Goal: Information Seeking & Learning: Check status

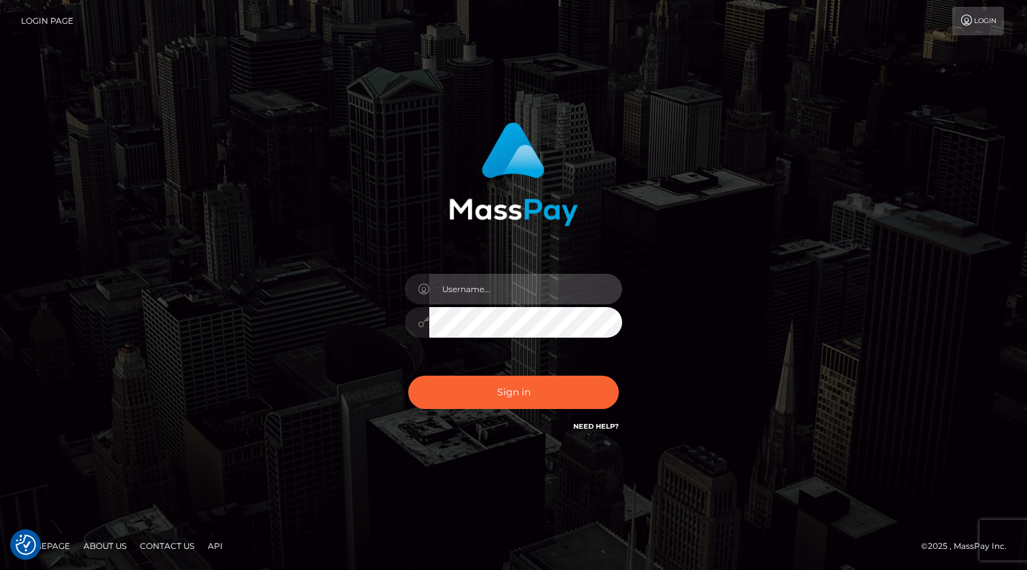
click at [498, 300] on input "text" at bounding box center [525, 289] width 193 height 31
type input "kevin.xcite"
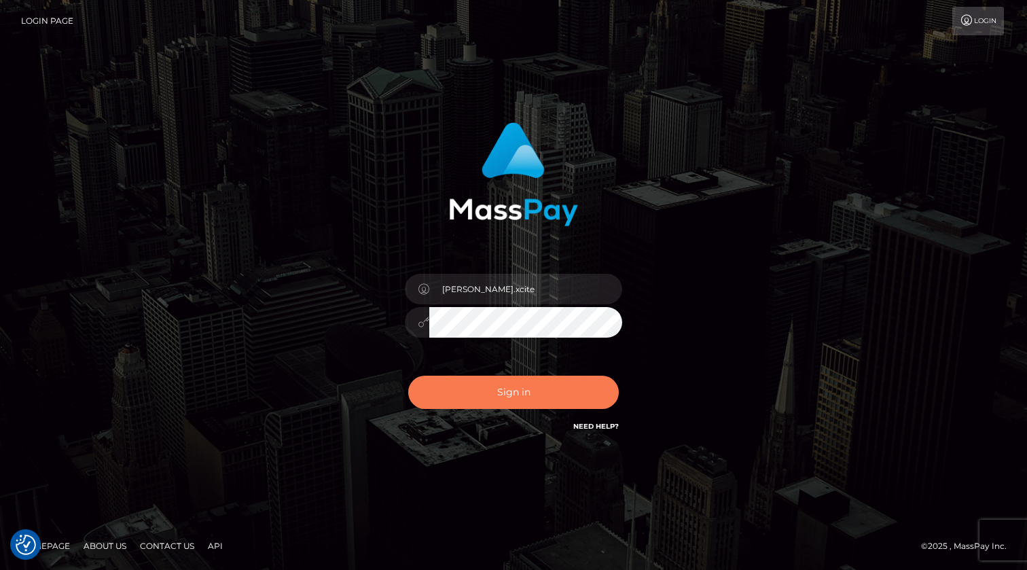
click at [494, 387] on button "Sign in" at bounding box center [513, 392] width 211 height 33
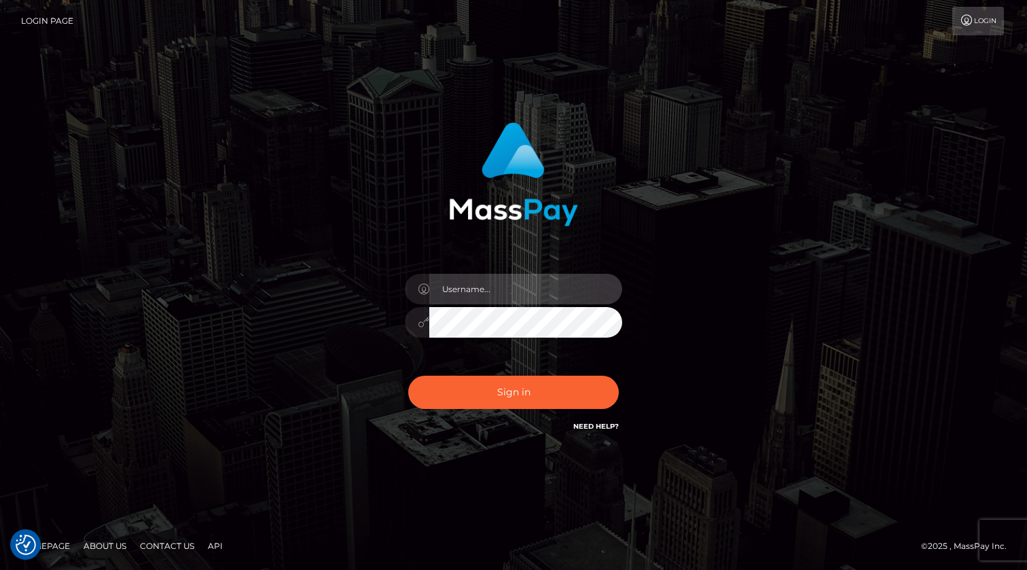
click at [479, 288] on input "text" at bounding box center [525, 289] width 193 height 31
type input "[PERSON_NAME].xcite"
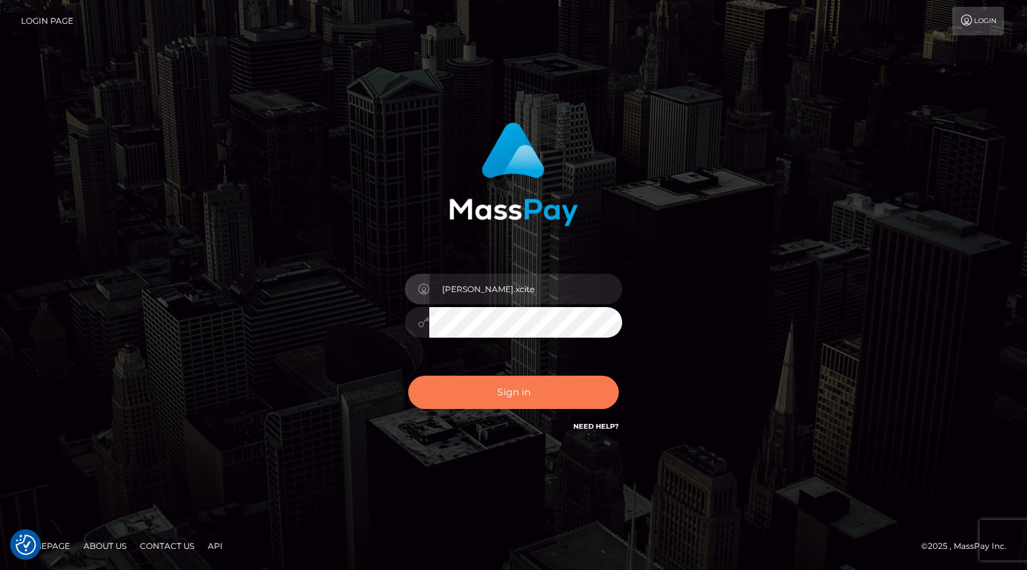
click at [503, 387] on button "Sign in" at bounding box center [513, 392] width 211 height 33
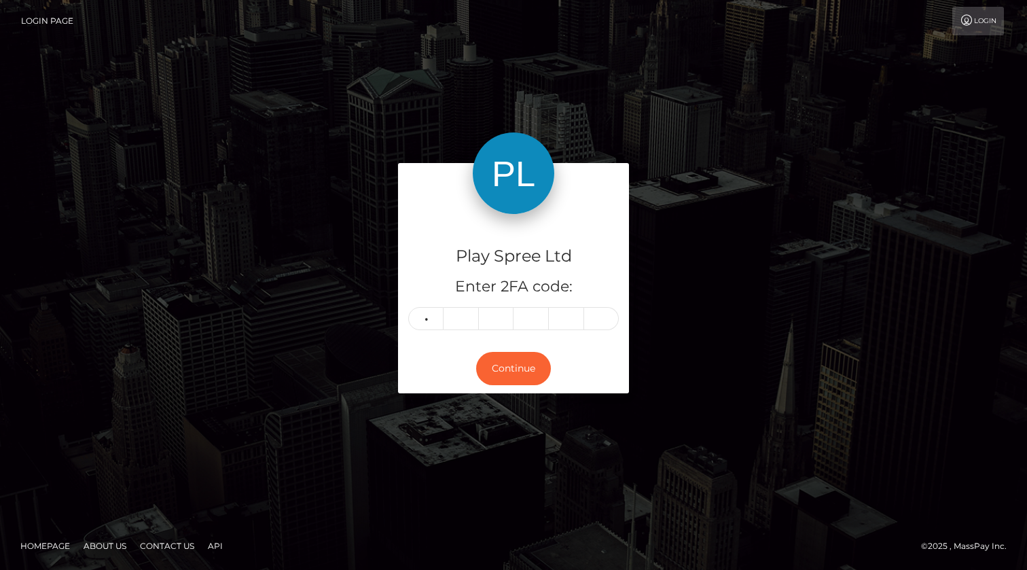
type input "2"
type input "3"
type input "9"
type input "2"
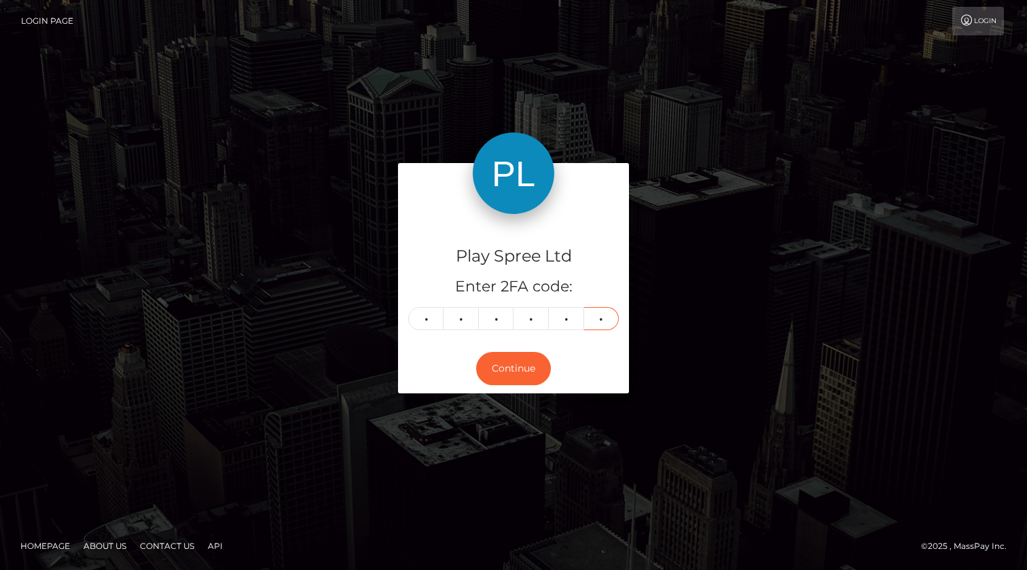
type input "9"
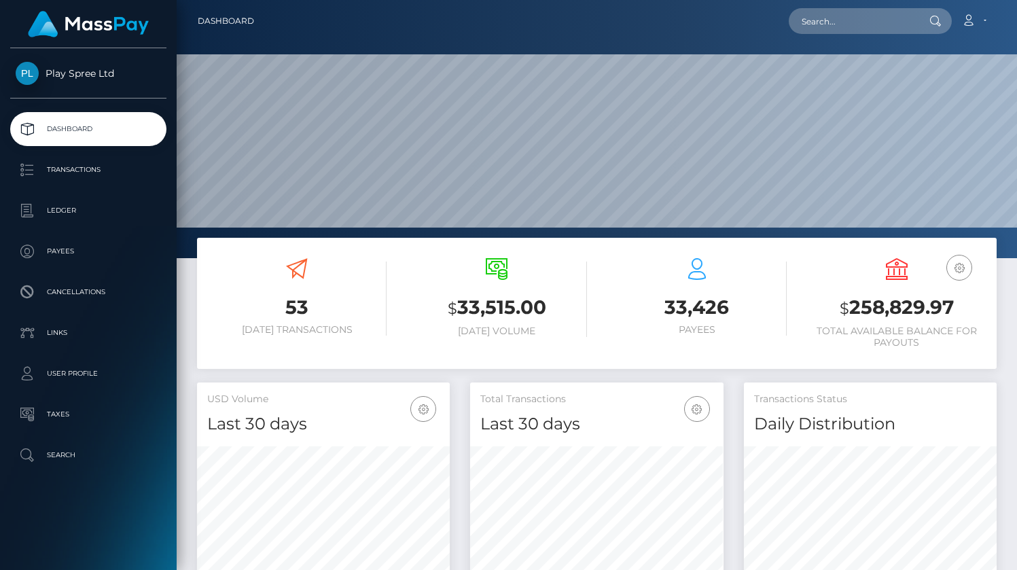
scroll to position [240, 253]
click at [925, 314] on h3 "$ 258,829.97" at bounding box center [896, 308] width 179 height 28
copy h3 "258,829.97"
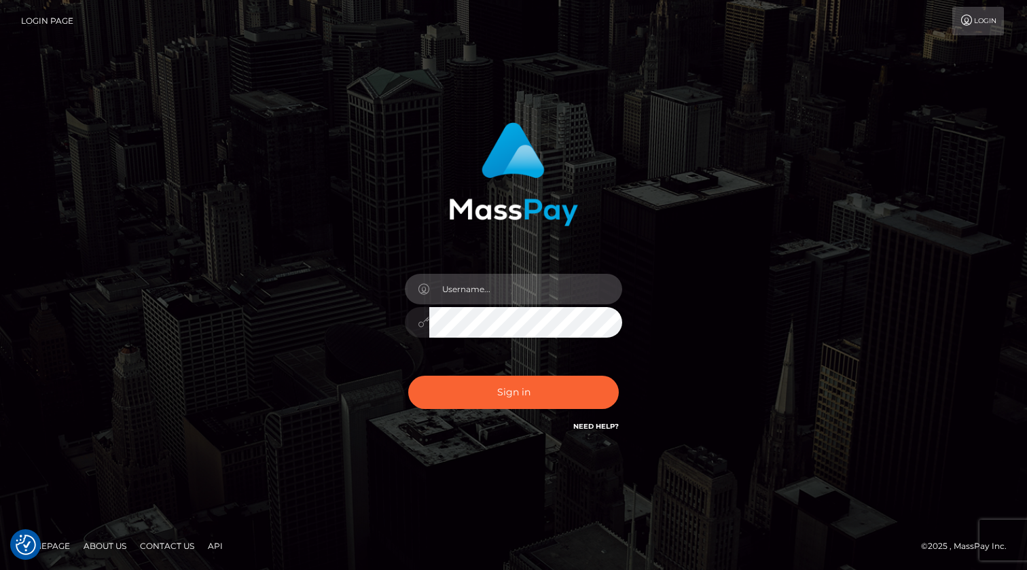
click at [482, 279] on input "text" at bounding box center [525, 289] width 193 height 31
type input "kevin.xcite"
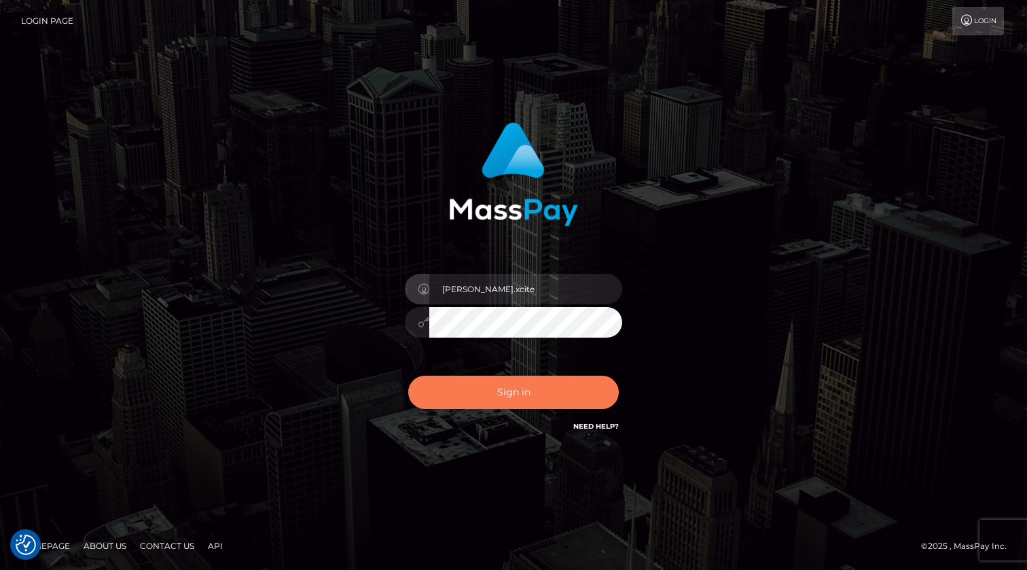
click at [486, 397] on button "Sign in" at bounding box center [513, 392] width 211 height 33
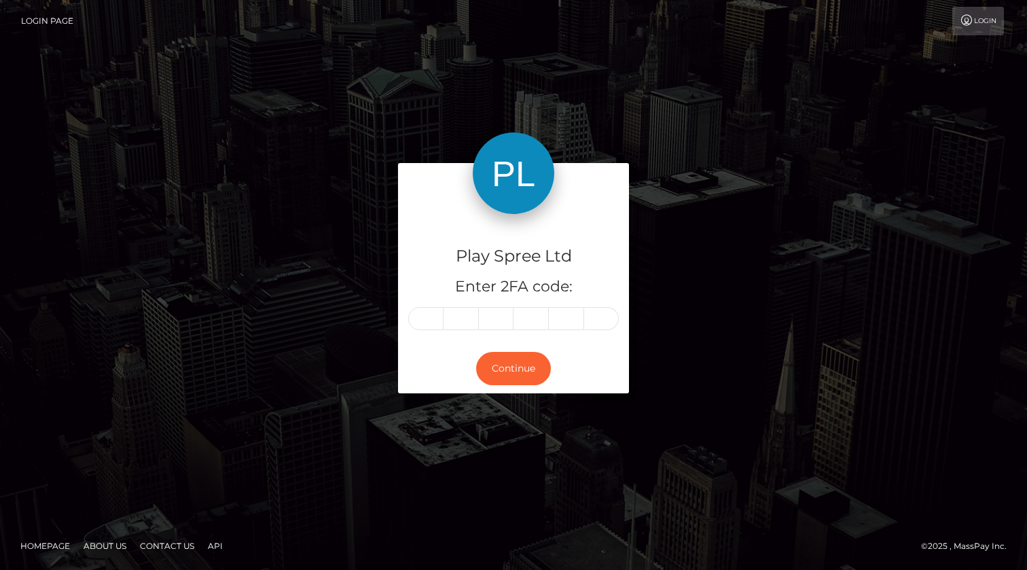
click at [427, 319] on input "text" at bounding box center [425, 318] width 35 height 23
type input "8"
type input "2"
type input "6"
type input "0"
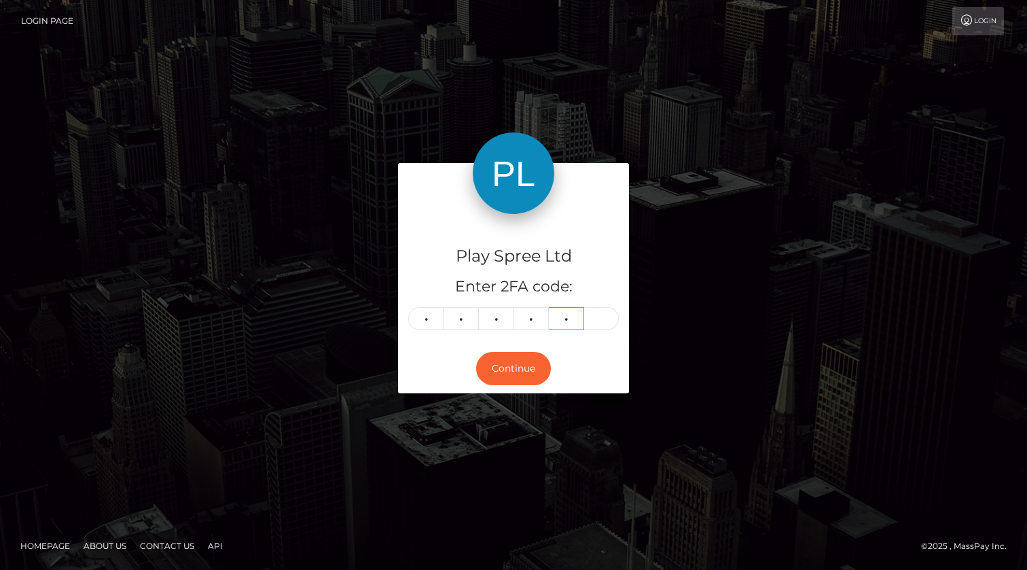
type input "2"
type input "7"
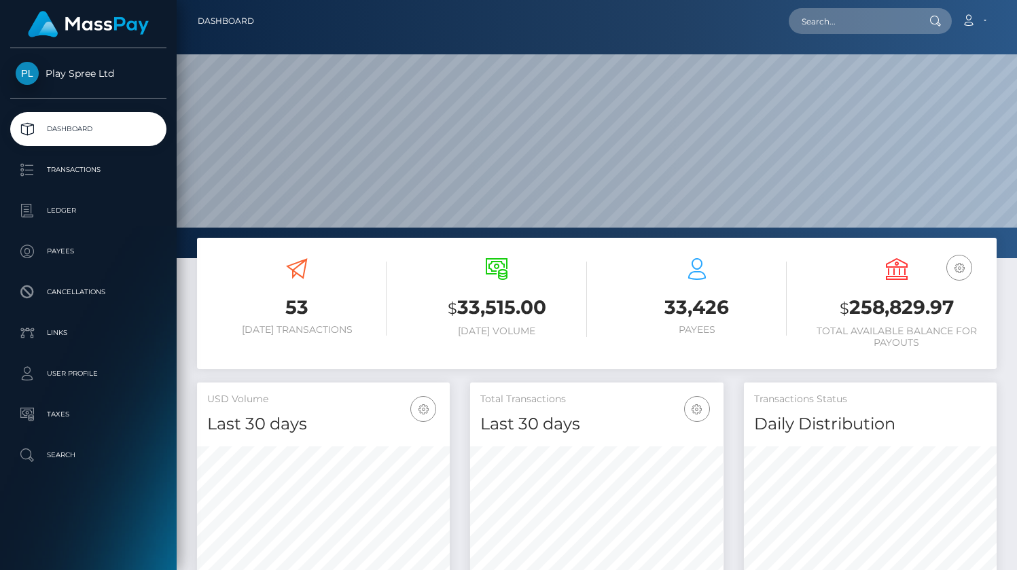
scroll to position [240, 253]
click at [64, 211] on p "Ledger" at bounding box center [88, 210] width 145 height 20
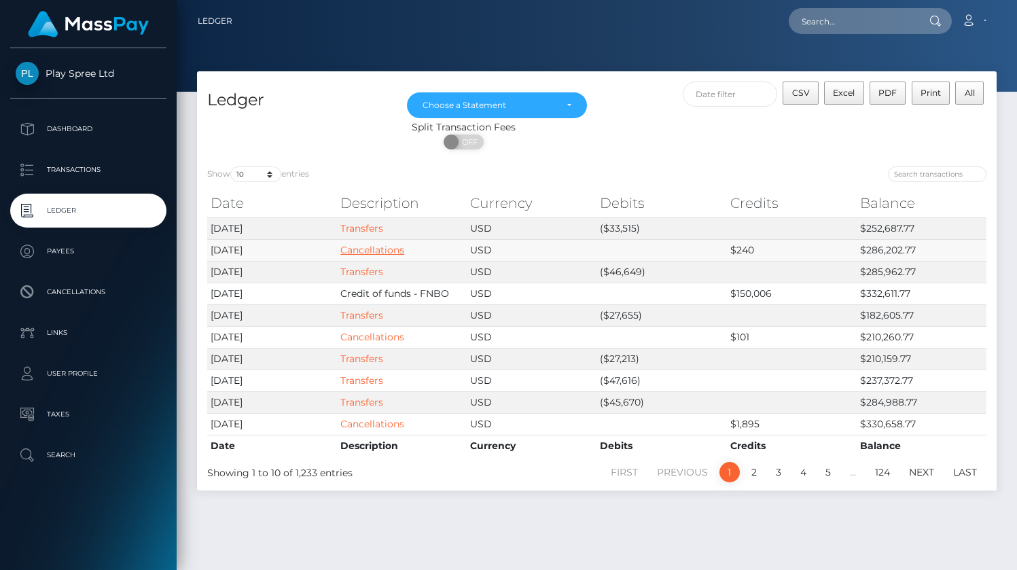
click at [365, 249] on link "Cancellations" at bounding box center [372, 250] width 64 height 12
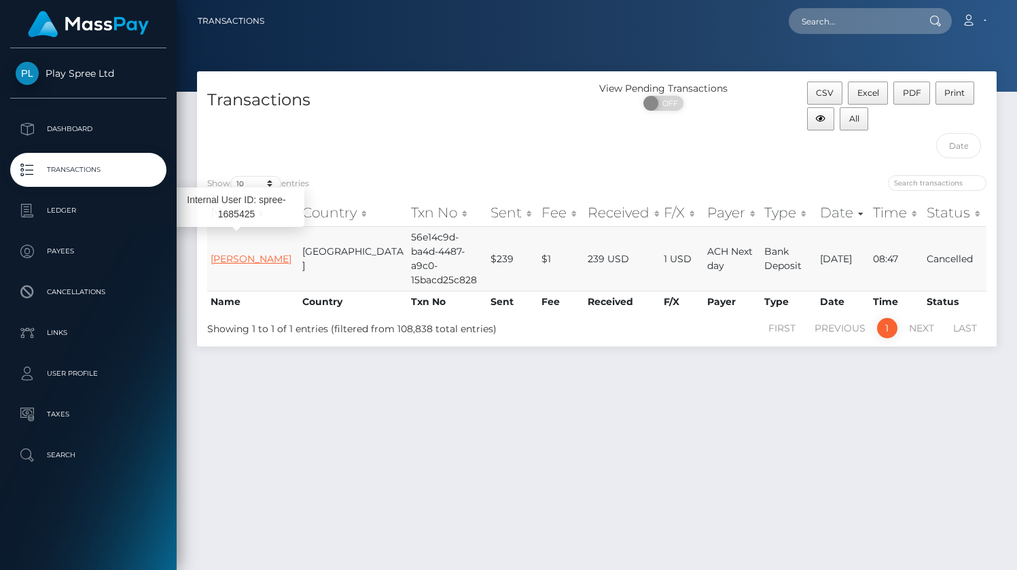
click at [240, 261] on link "BRANDON MISAEL PEREZ-MORENO" at bounding box center [251, 259] width 81 height 12
click at [242, 214] on div "Internal User ID: spree-1685425" at bounding box center [236, 206] width 136 height 39
click at [242, 214] on th "Name" at bounding box center [253, 212] width 92 height 27
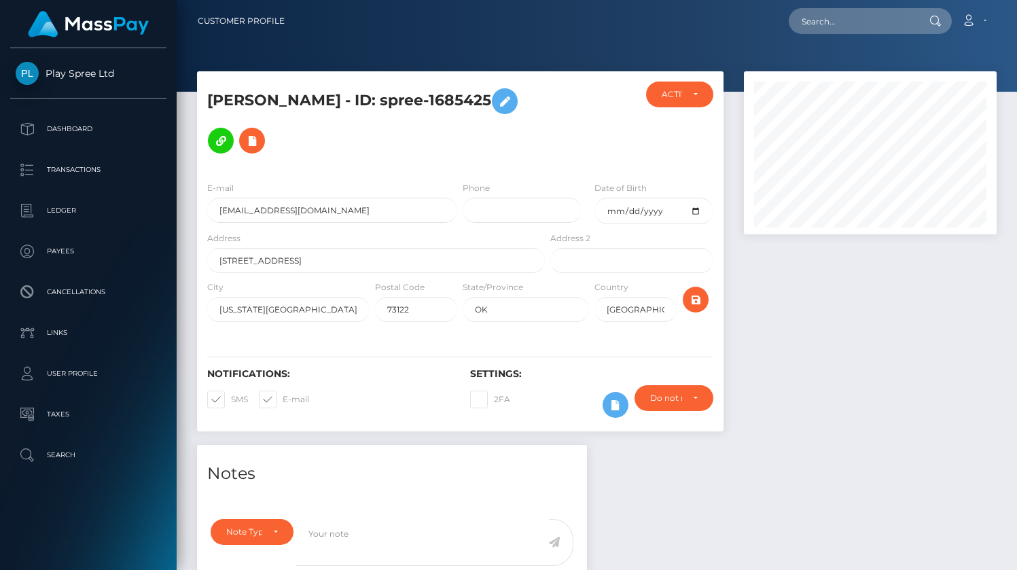
scroll to position [163, 253]
click at [277, 124] on h5 "[PERSON_NAME] - ID: spree-1685425" at bounding box center [372, 120] width 330 height 79
copy h5 "1685425"
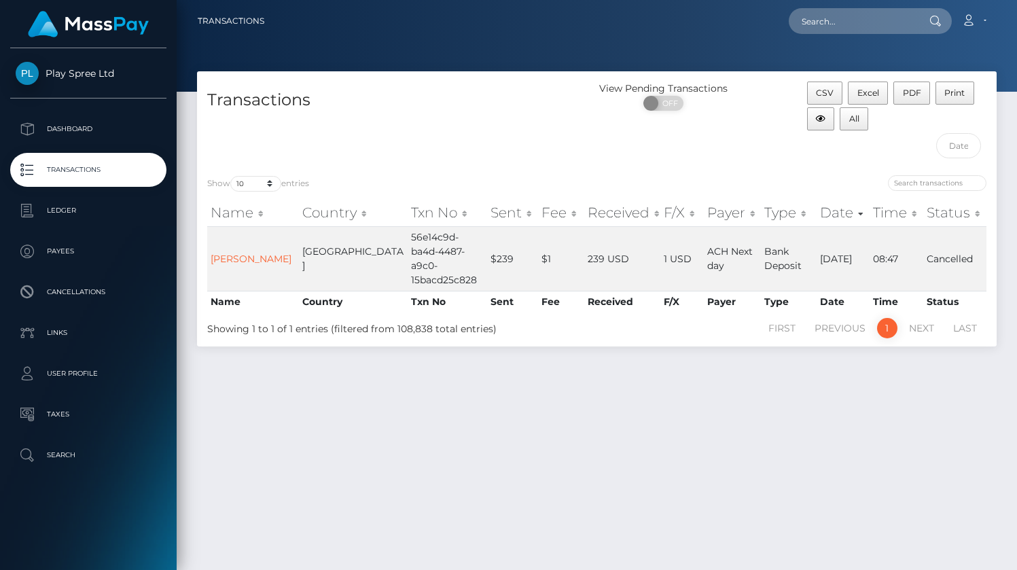
click at [537, 394] on div "Transactions View Pending Transactions ON OFF CSV Excel PDF Print All Show 10 2…" at bounding box center [597, 314] width 840 height 486
click at [449, 433] on div "Transactions View Pending Transactions ON OFF CSV Excel PDF Print All Show 10 2…" at bounding box center [597, 314] width 840 height 486
click at [64, 183] on link "Transactions" at bounding box center [88, 170] width 156 height 34
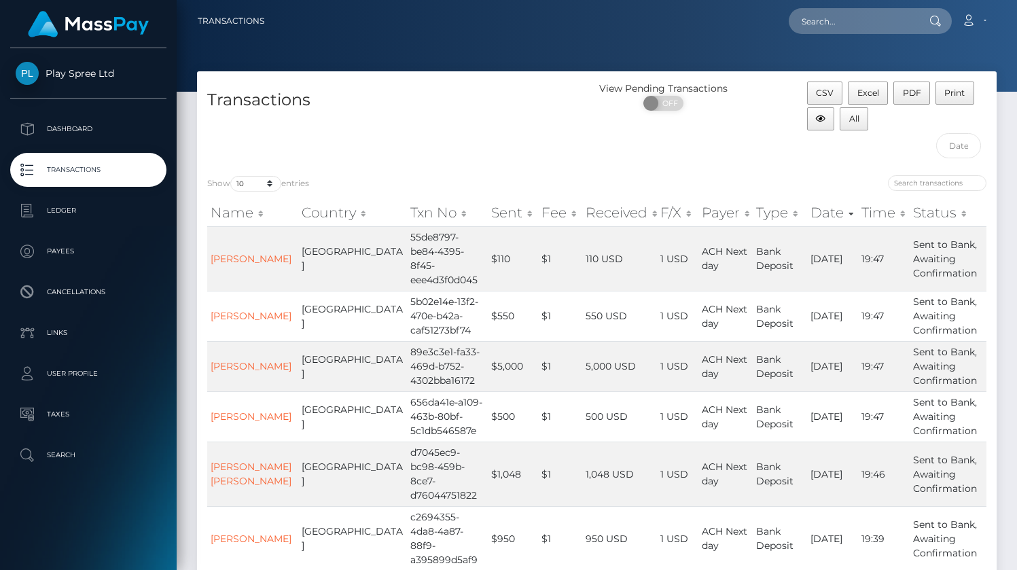
click at [478, 109] on h4 "Transactions" at bounding box center [397, 100] width 380 height 24
click at [72, 213] on p "Ledger" at bounding box center [88, 210] width 145 height 20
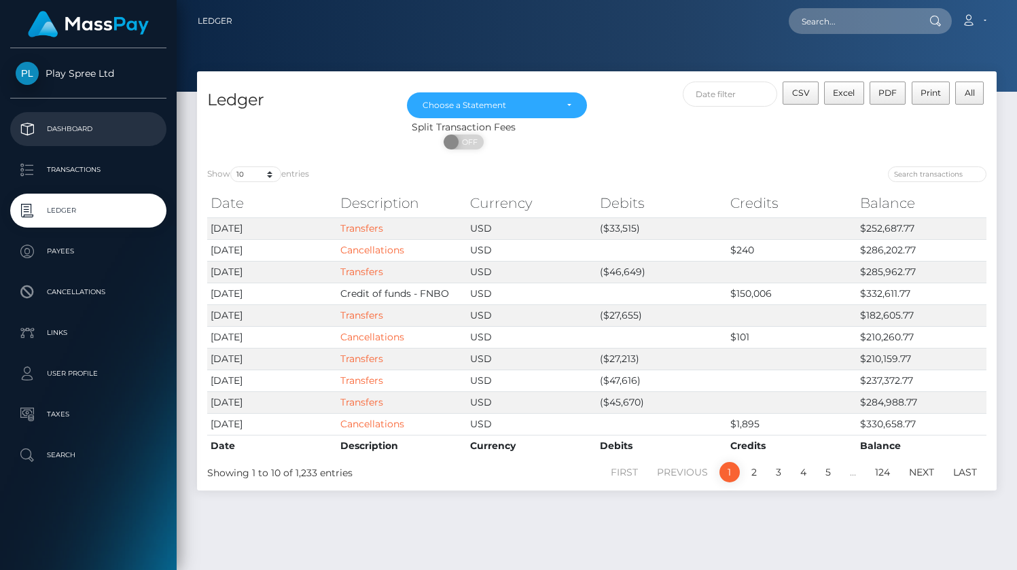
click at [79, 130] on p "Dashboard" at bounding box center [88, 129] width 145 height 20
